Goal: Complete application form

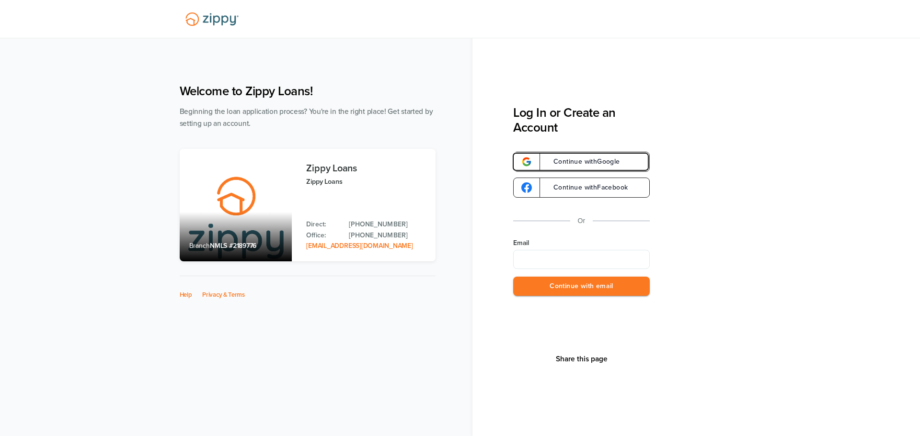
click at [563, 152] on link "Continue with Google" at bounding box center [581, 162] width 137 height 20
